Goal: Task Accomplishment & Management: Use online tool/utility

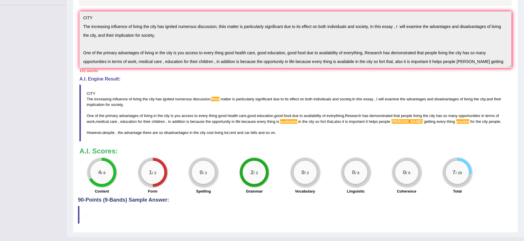
scroll to position [22, 0]
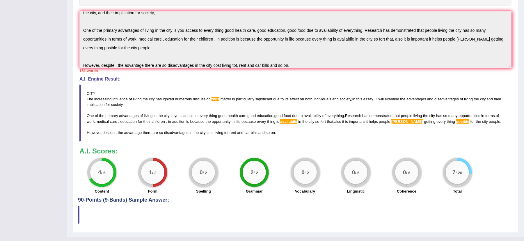
drag, startPoint x: 468, startPoint y: 3, endPoint x: 481, endPoint y: 7, distance: 14.1
click at [481, 7] on div "Instructions: You will have 20 minutes to plan, write and revise an essay about…" at bounding box center [295, 67] width 435 height 260
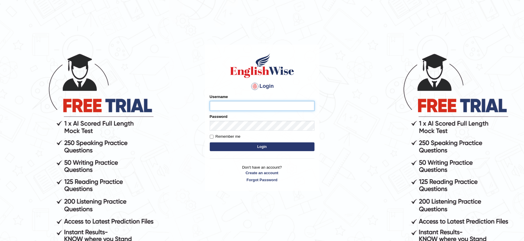
type input "musukwaluis1"
click at [275, 144] on button "Login" at bounding box center [262, 146] width 105 height 9
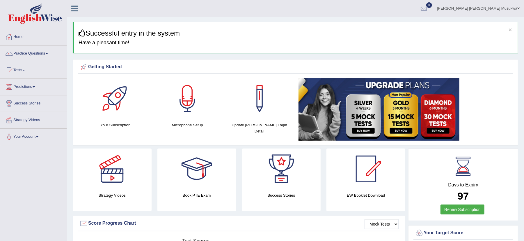
click at [30, 54] on link "Practice Questions" at bounding box center [33, 52] width 66 height 15
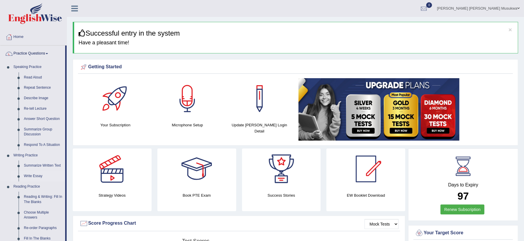
click at [42, 176] on link "Write Essay" at bounding box center [43, 176] width 44 height 10
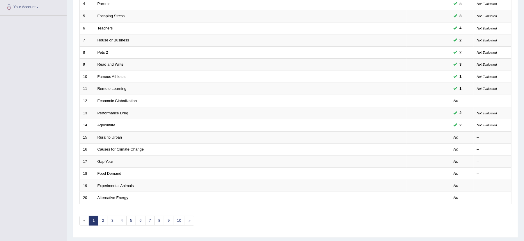
scroll to position [147, 0]
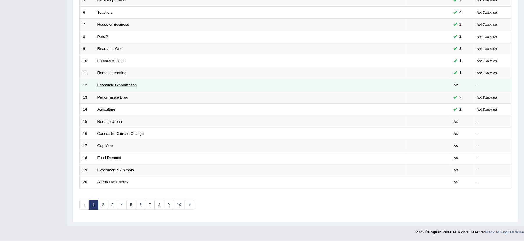
click at [134, 84] on link "Economic Globalization" at bounding box center [118, 85] width 40 height 4
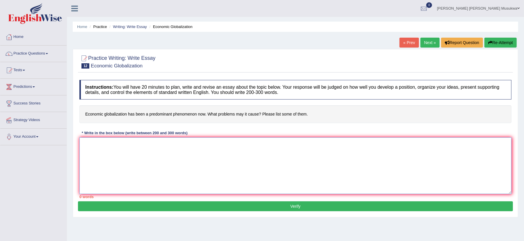
click at [115, 150] on textarea at bounding box center [296, 165] width 432 height 56
type textarea "C"
click at [134, 162] on textarea "ECONOMIC GLOBALIZATION The increasing influence of economic" at bounding box center [296, 165] width 432 height 56
click at [174, 159] on textarea "ECONOMIC GLOBALIZATION The increasing influence of problems economic" at bounding box center [296, 165] width 432 height 56
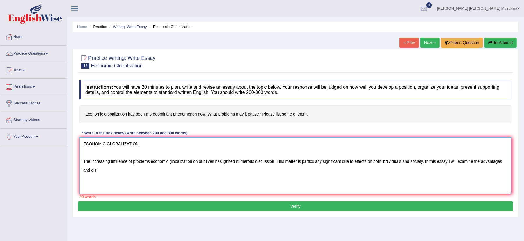
type textarea "ECONOMIC GLOBALIZATION The increasing influence of problems economic globalizat…"
click at [114, 175] on textarea "ECONOMIC GLOBALIZATION The increasing influence of problems economic globalizat…" at bounding box center [296, 165] width 432 height 56
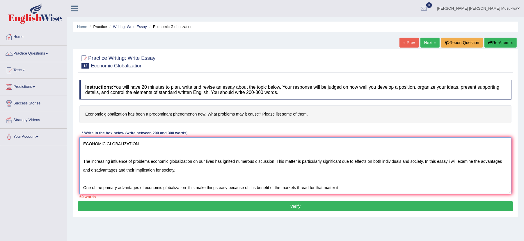
type textarea "ECONOMIC GLOBALIZATION The increasing influence of problems economic globalizat…"
